Goal: Task Accomplishment & Management: Manage account settings

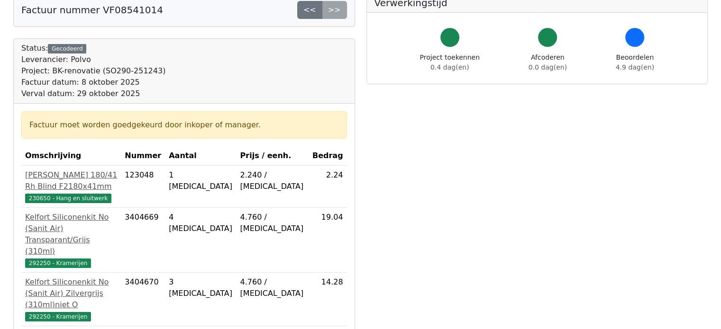
scroll to position [142, 0]
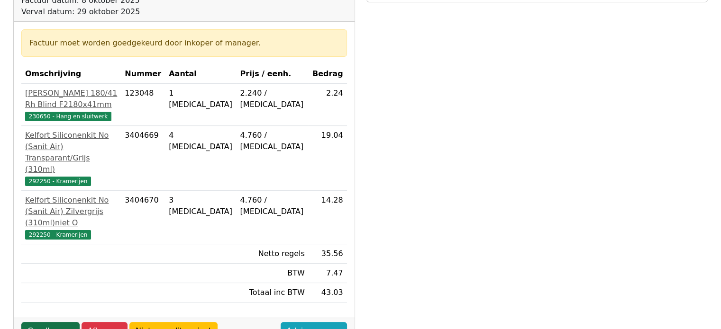
click at [59, 322] on link "Goedkeuren" at bounding box center [50, 331] width 58 height 18
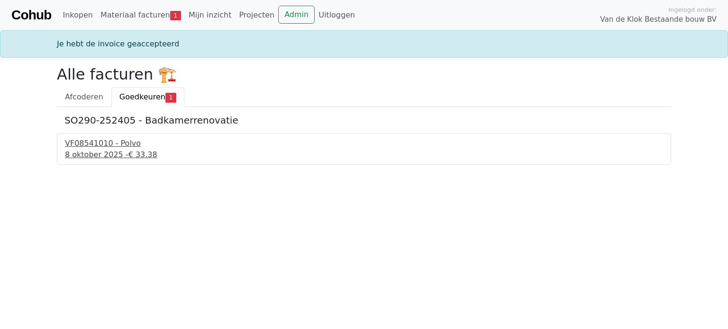
click at [128, 154] on span "€ 33.38" at bounding box center [142, 154] width 29 height 9
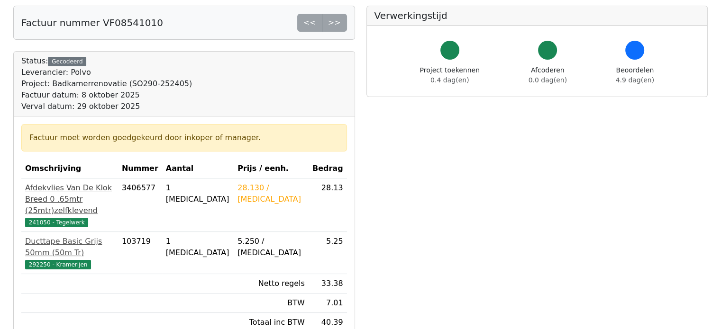
scroll to position [95, 0]
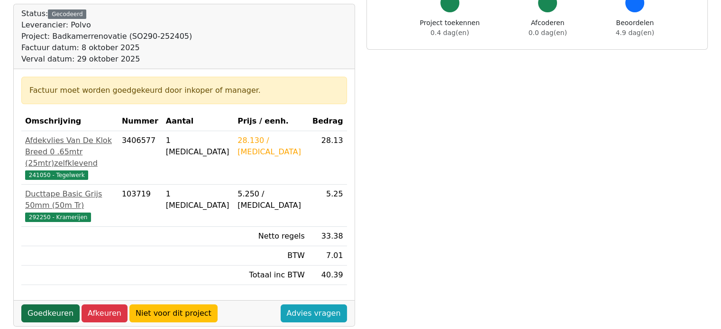
click at [57, 305] on link "Goedkeuren" at bounding box center [50, 314] width 58 height 18
